Goal: Task Accomplishment & Management: Use online tool/utility

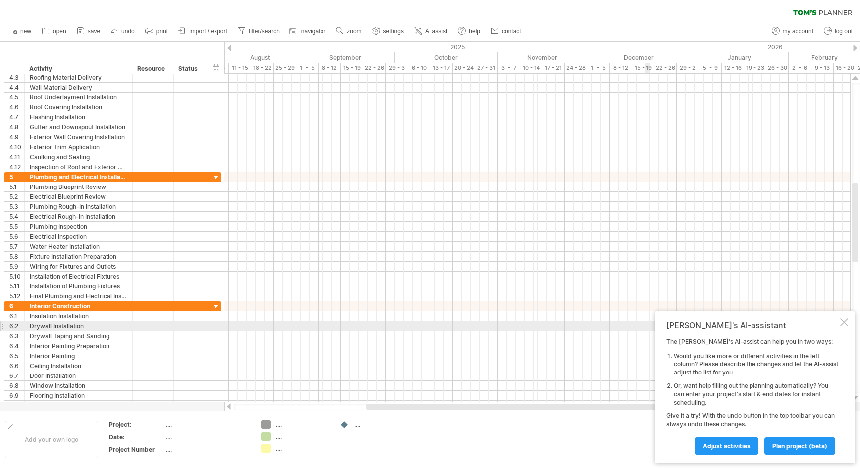
click at [843, 320] on div at bounding box center [844, 322] width 8 height 8
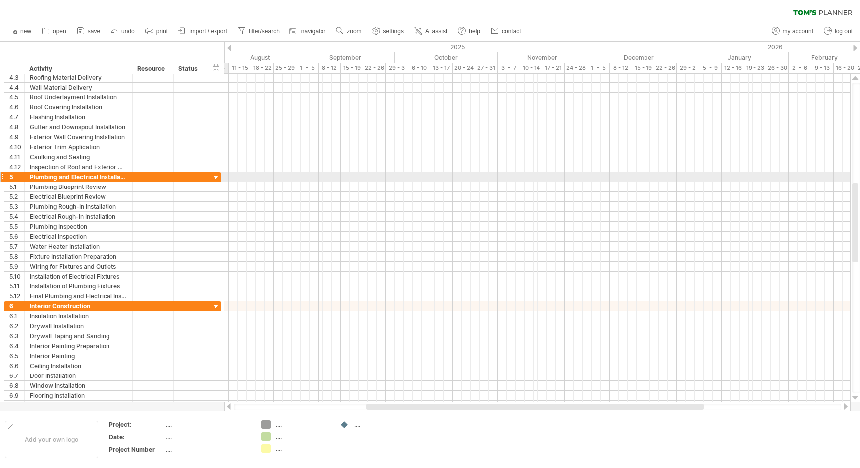
click at [212, 178] on div at bounding box center [215, 177] width 9 height 9
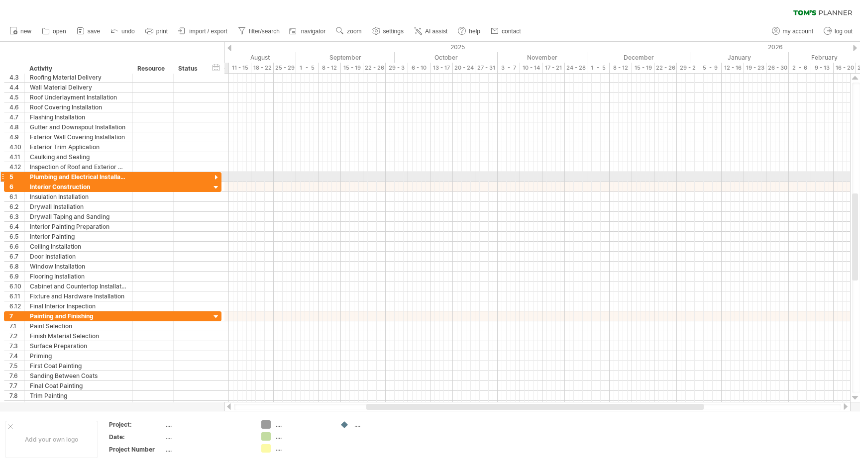
click at [216, 176] on div at bounding box center [215, 177] width 9 height 9
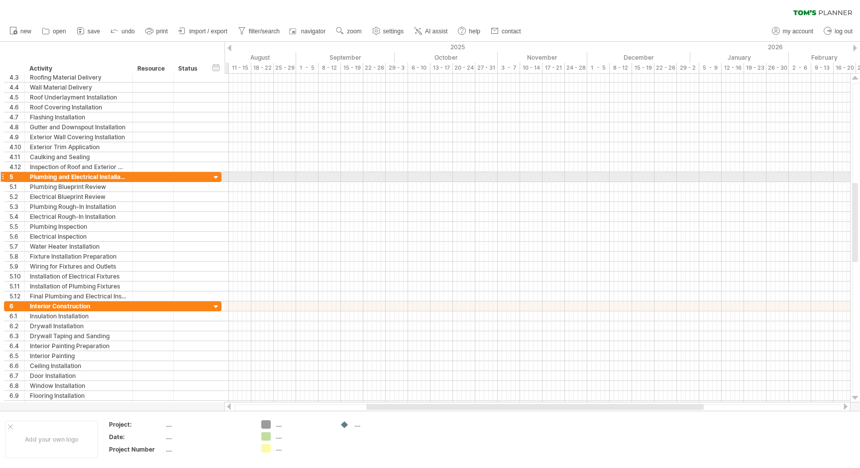
click at [216, 176] on div at bounding box center [215, 177] width 9 height 9
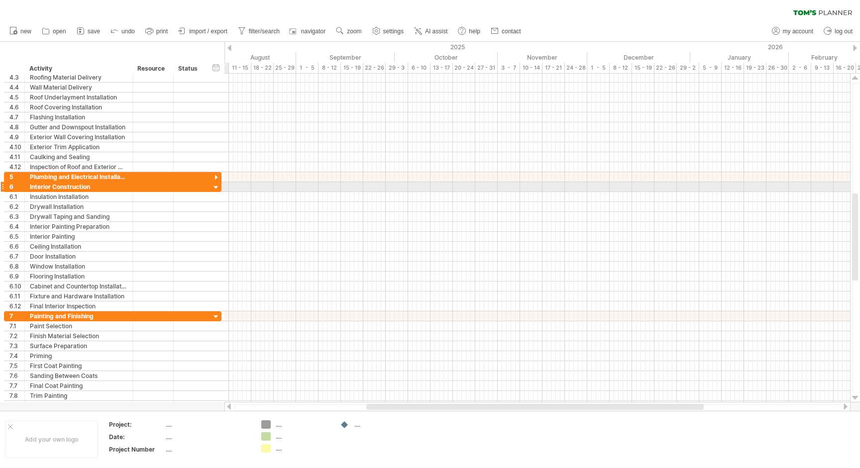
click at [215, 185] on div at bounding box center [215, 187] width 9 height 9
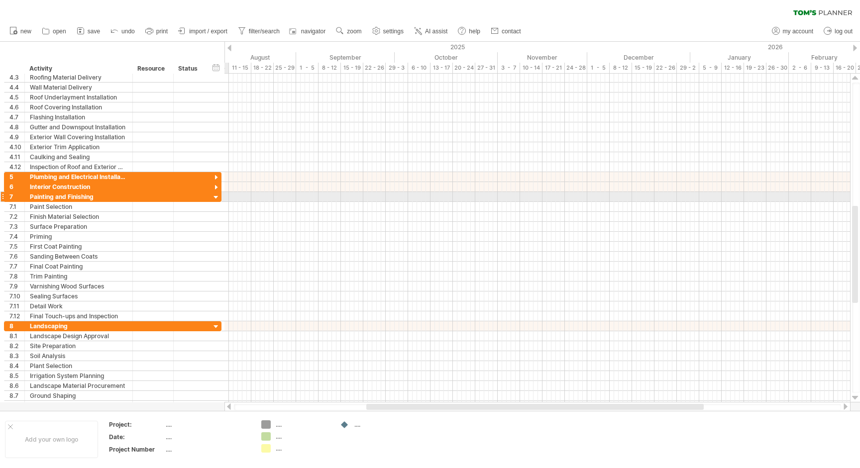
click at [215, 196] on div at bounding box center [215, 197] width 9 height 9
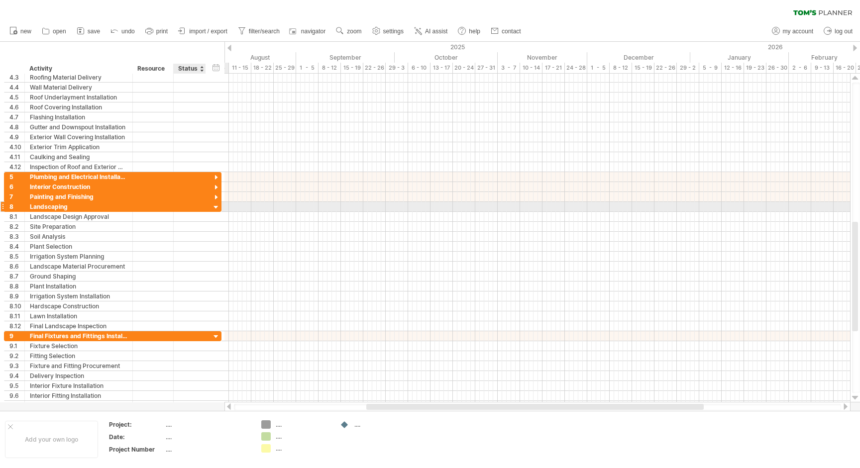
click at [214, 208] on div at bounding box center [215, 207] width 9 height 9
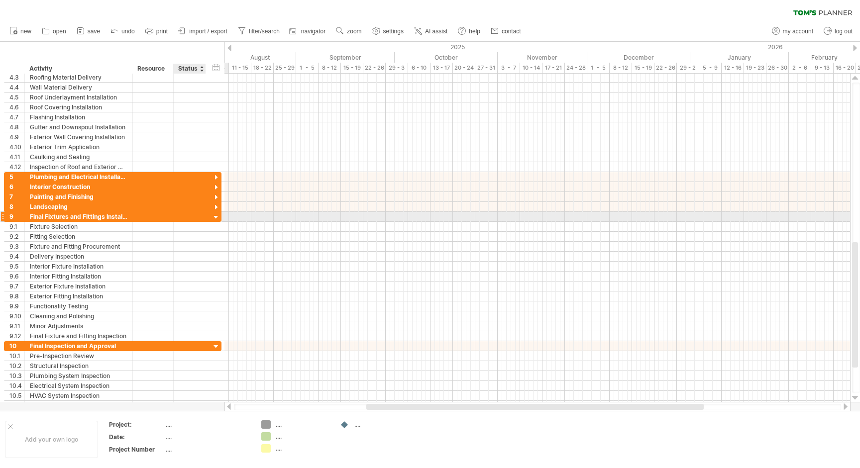
click at [215, 218] on div at bounding box center [215, 217] width 9 height 9
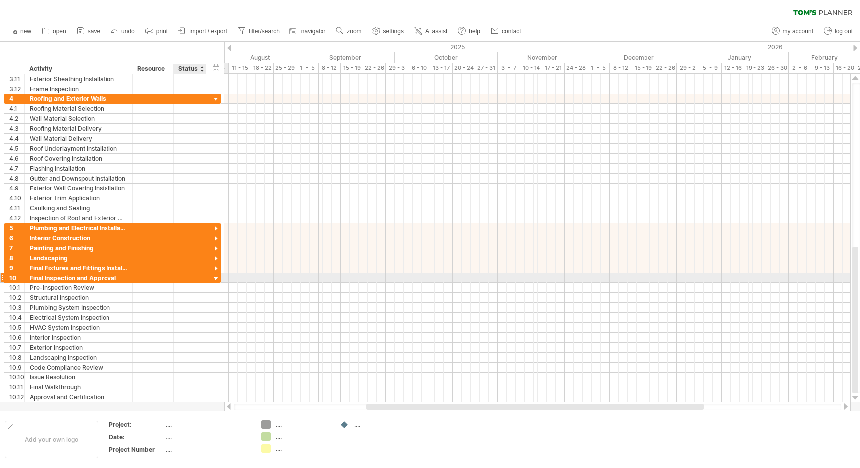
click at [217, 277] on div at bounding box center [215, 278] width 9 height 9
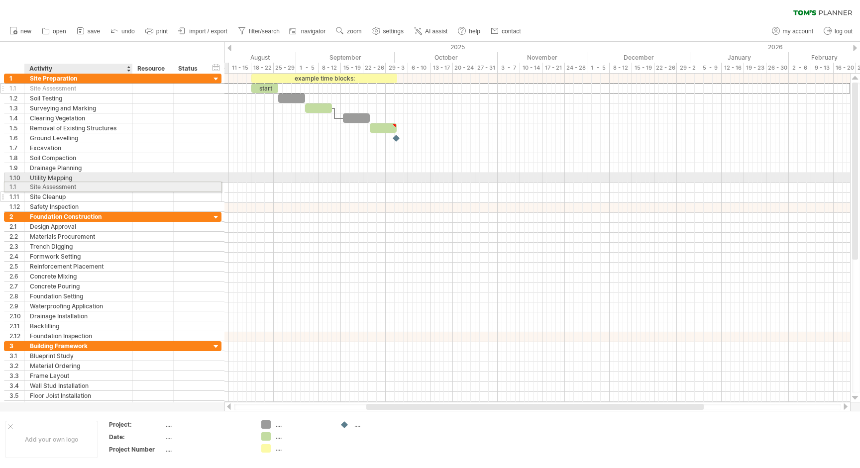
drag, startPoint x: 46, startPoint y: 86, endPoint x: 43, endPoint y: 185, distance: 99.0
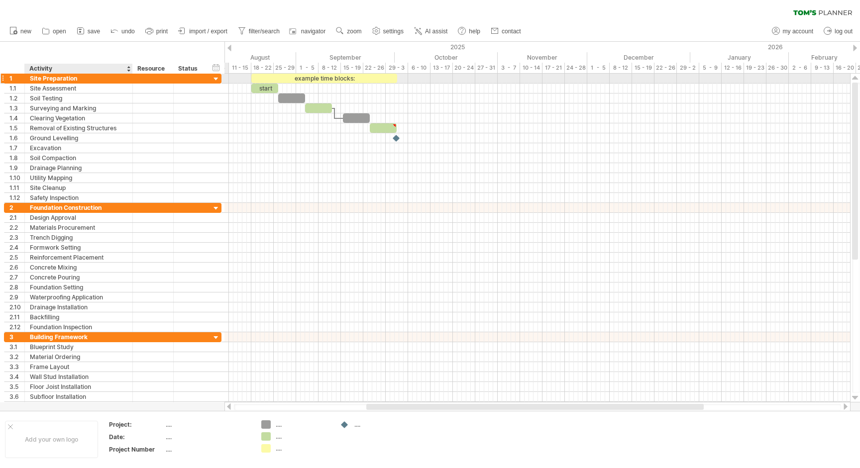
click at [53, 80] on div "Site Preparation" at bounding box center [78, 78] width 97 height 9
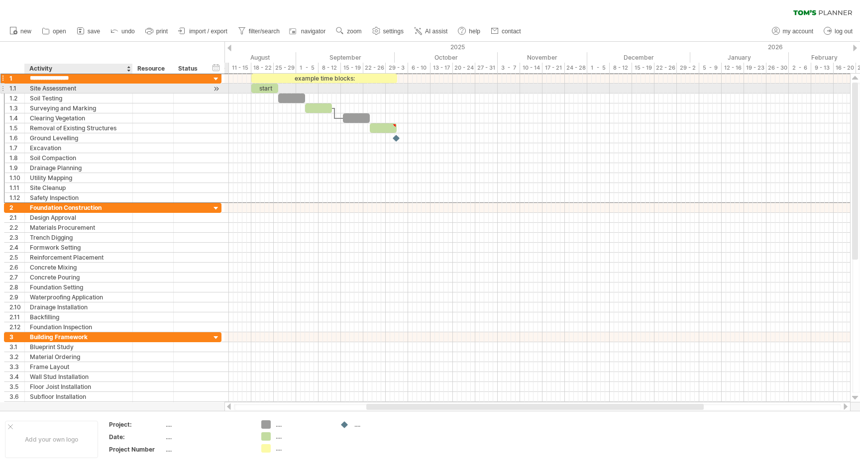
click at [53, 88] on div "Site Assessment" at bounding box center [78, 88] width 97 height 9
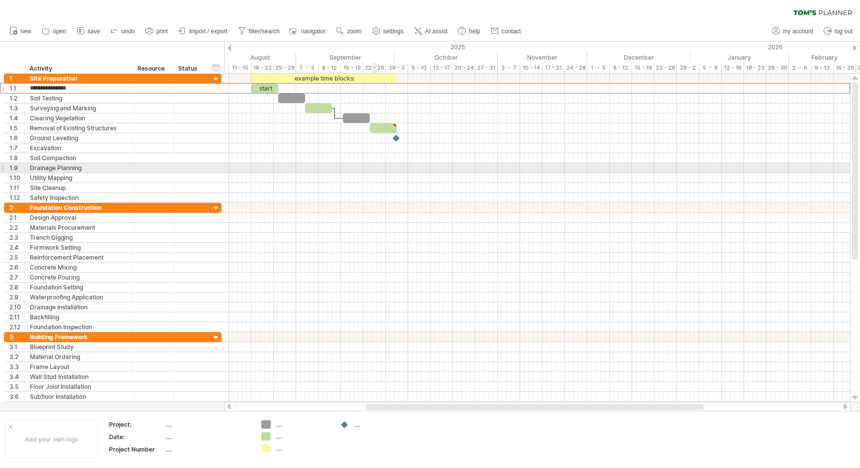
click at [375, 166] on div at bounding box center [536, 168] width 625 height 10
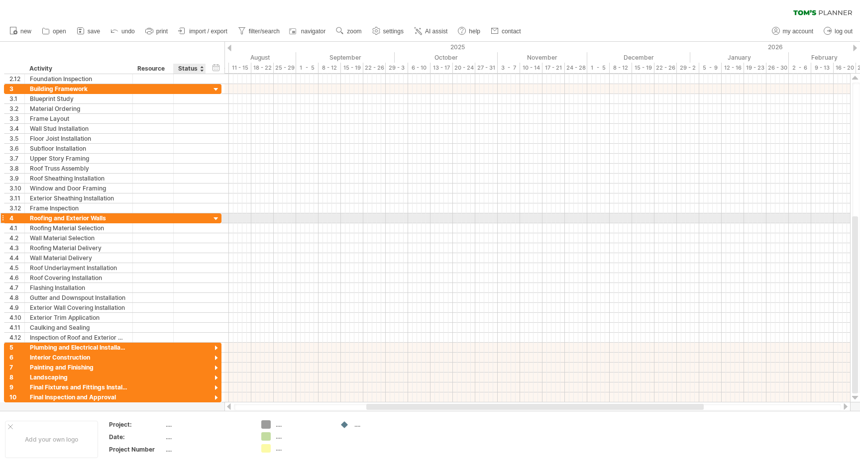
click at [214, 217] on div at bounding box center [215, 218] width 9 height 9
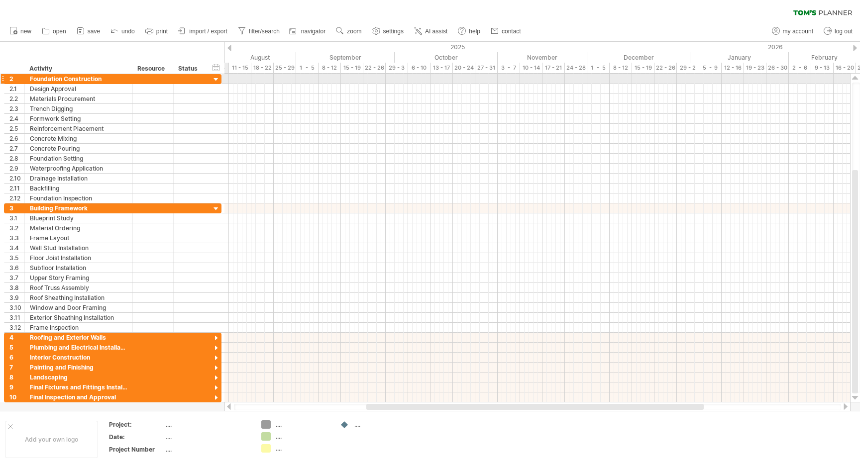
click at [215, 79] on div at bounding box center [215, 79] width 9 height 9
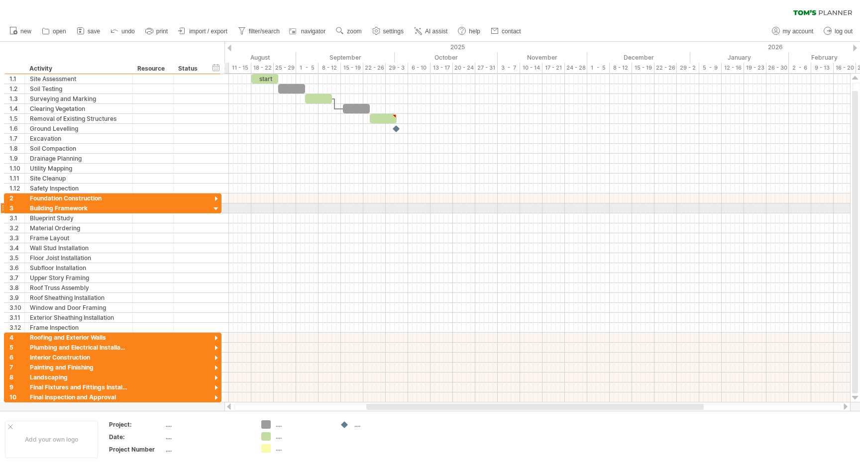
click at [215, 206] on div at bounding box center [215, 208] width 9 height 9
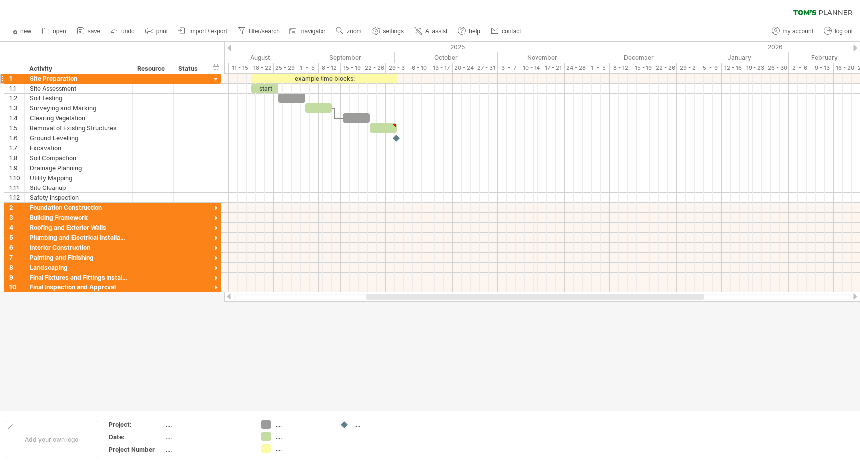
click at [215, 74] on div "**********" at bounding box center [112, 79] width 217 height 10
click at [215, 77] on div at bounding box center [215, 79] width 9 height 9
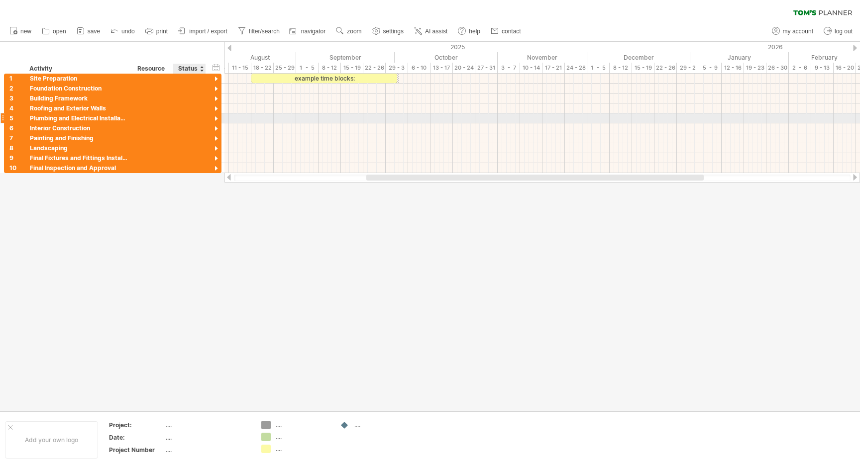
click at [217, 120] on div at bounding box center [215, 118] width 9 height 9
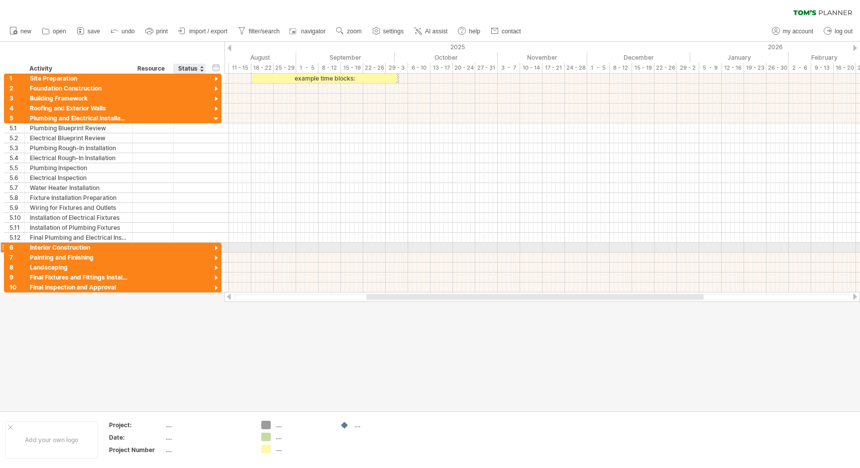
click at [214, 247] on div at bounding box center [215, 248] width 9 height 9
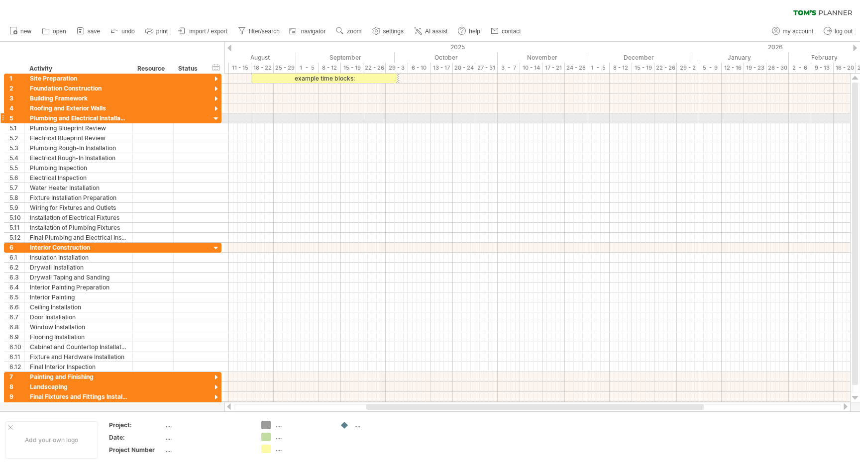
click at [214, 117] on div at bounding box center [215, 118] width 9 height 9
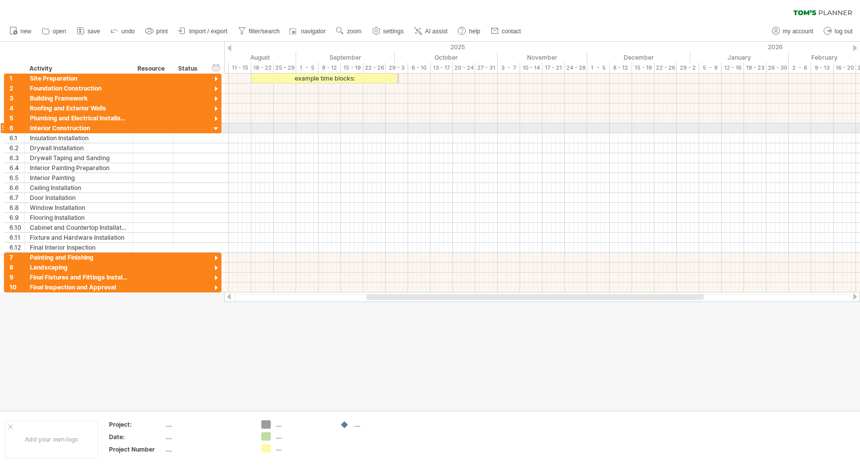
click at [215, 129] on div at bounding box center [215, 128] width 9 height 9
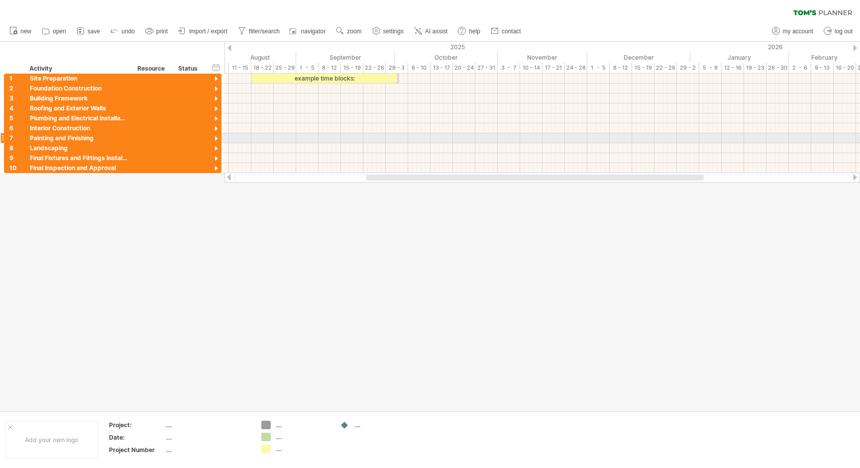
click at [215, 140] on div at bounding box center [215, 138] width 9 height 9
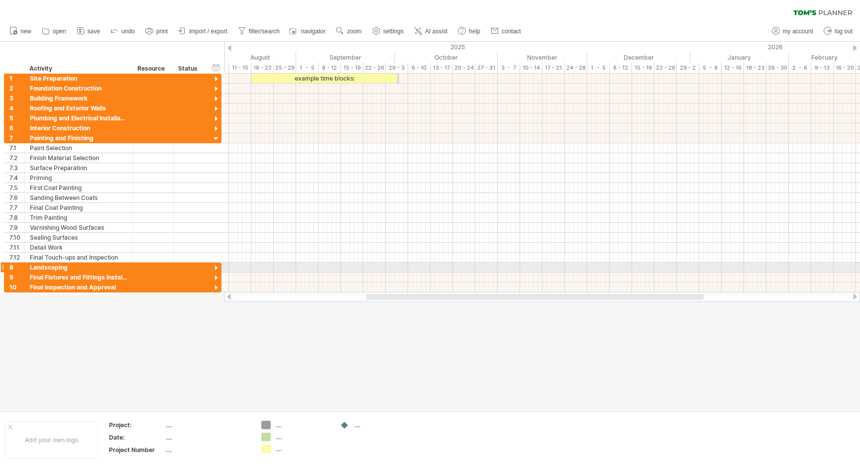
click at [220, 267] on div at bounding box center [215, 268] width 9 height 9
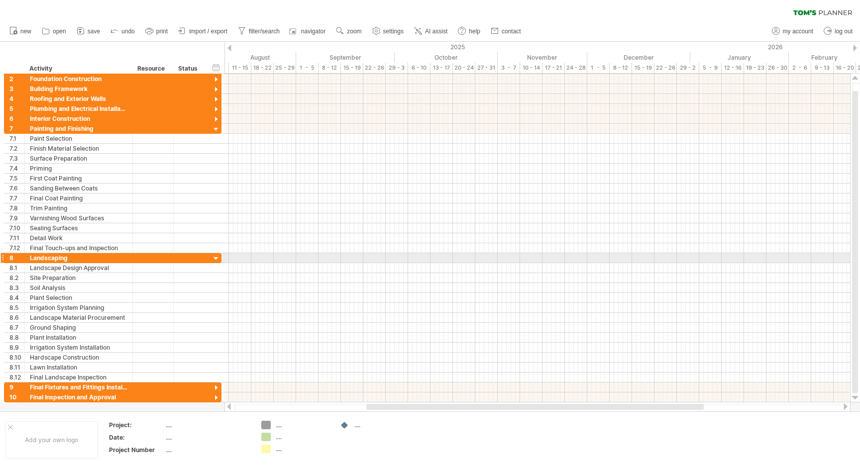
click at [213, 256] on div at bounding box center [215, 258] width 9 height 9
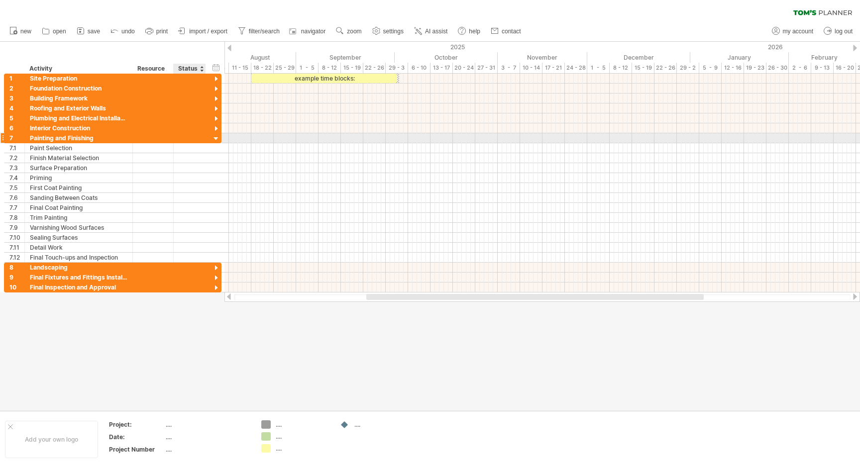
click at [217, 137] on div at bounding box center [215, 138] width 9 height 9
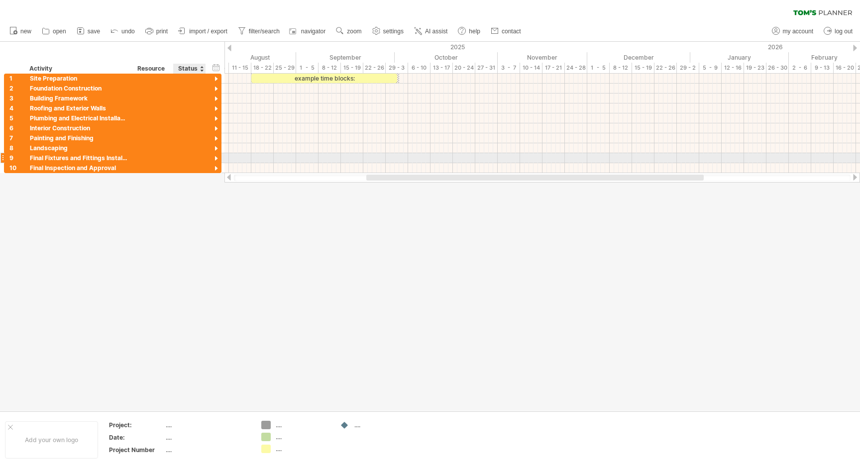
click at [216, 161] on div at bounding box center [215, 158] width 9 height 9
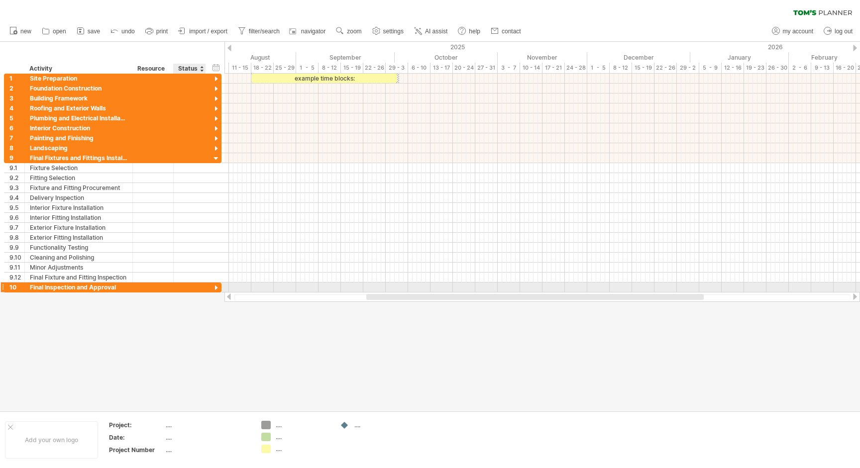
click at [211, 284] on div at bounding box center [215, 288] width 9 height 9
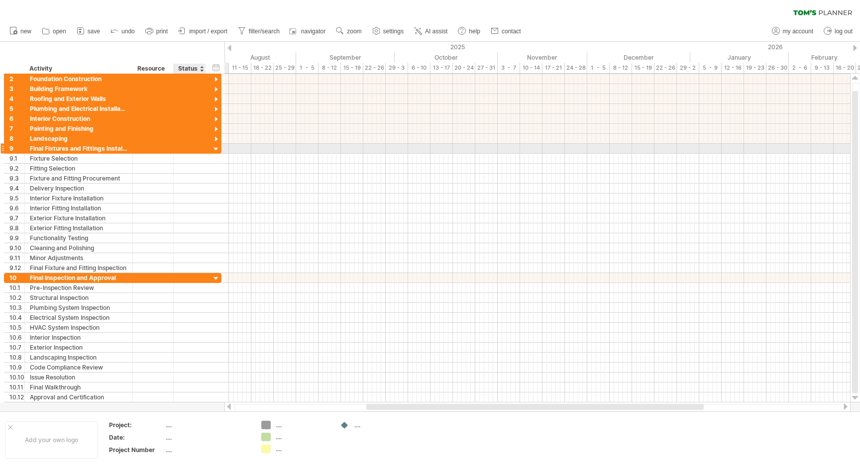
click at [216, 147] on div at bounding box center [215, 149] width 9 height 9
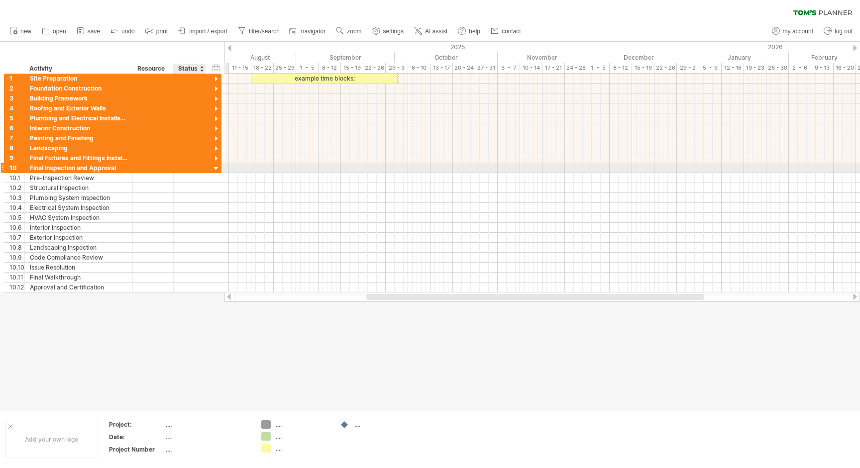
click at [217, 168] on div at bounding box center [215, 168] width 9 height 9
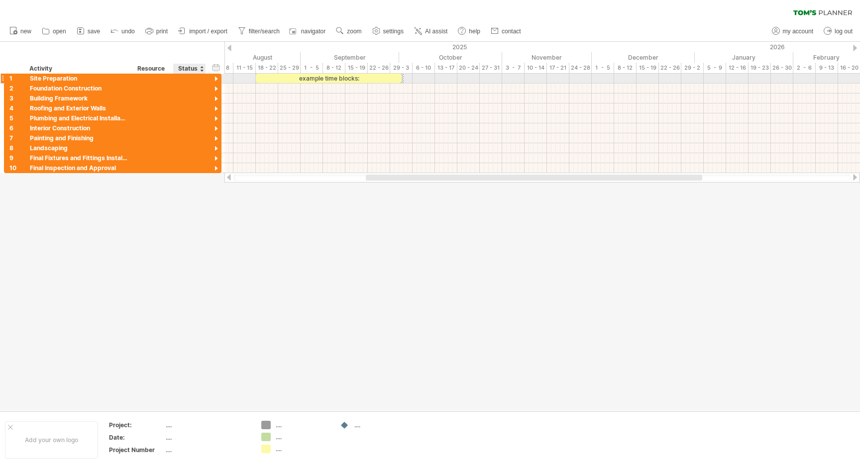
click at [217, 80] on div at bounding box center [215, 79] width 9 height 9
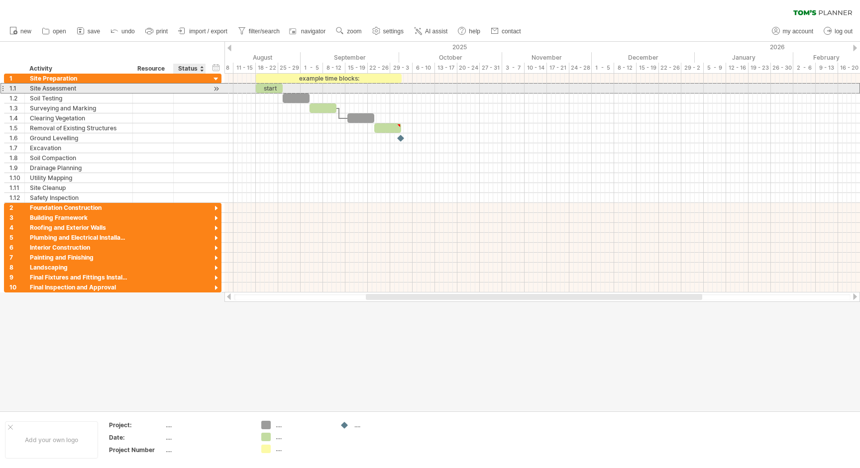
click at [196, 91] on div at bounding box center [190, 88] width 22 height 9
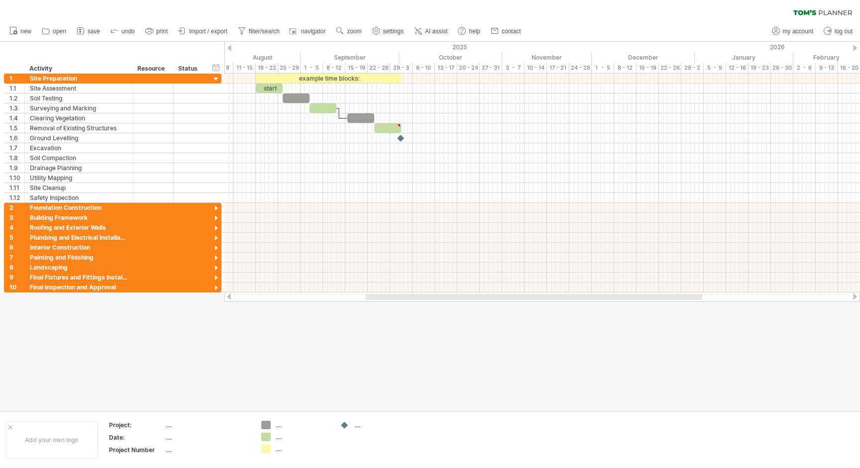
click at [135, 14] on div "clear filter reapply filter" at bounding box center [430, 10] width 860 height 21
click at [252, 332] on div at bounding box center [430, 226] width 860 height 369
click at [214, 79] on div at bounding box center [215, 79] width 9 height 9
